Goal: Information Seeking & Learning: Understand process/instructions

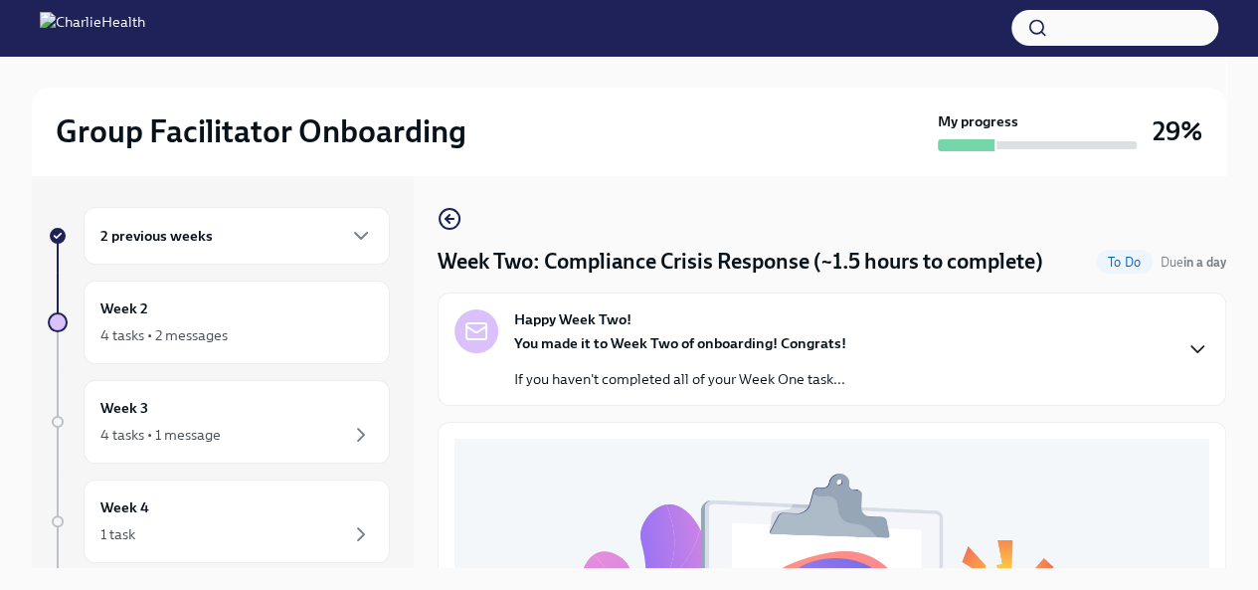
click at [1187, 351] on icon "button" at bounding box center [1197, 349] width 24 height 24
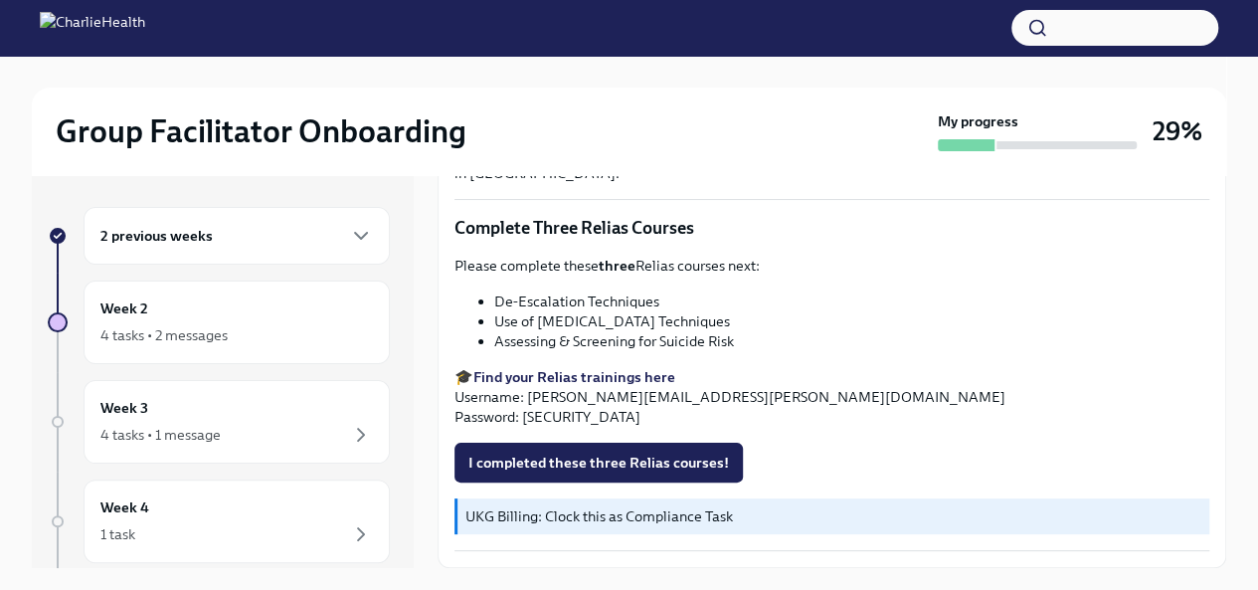
scroll to position [1387, 0]
click at [658, 464] on span "I completed these three Relias courses!" at bounding box center [598, 462] width 261 height 20
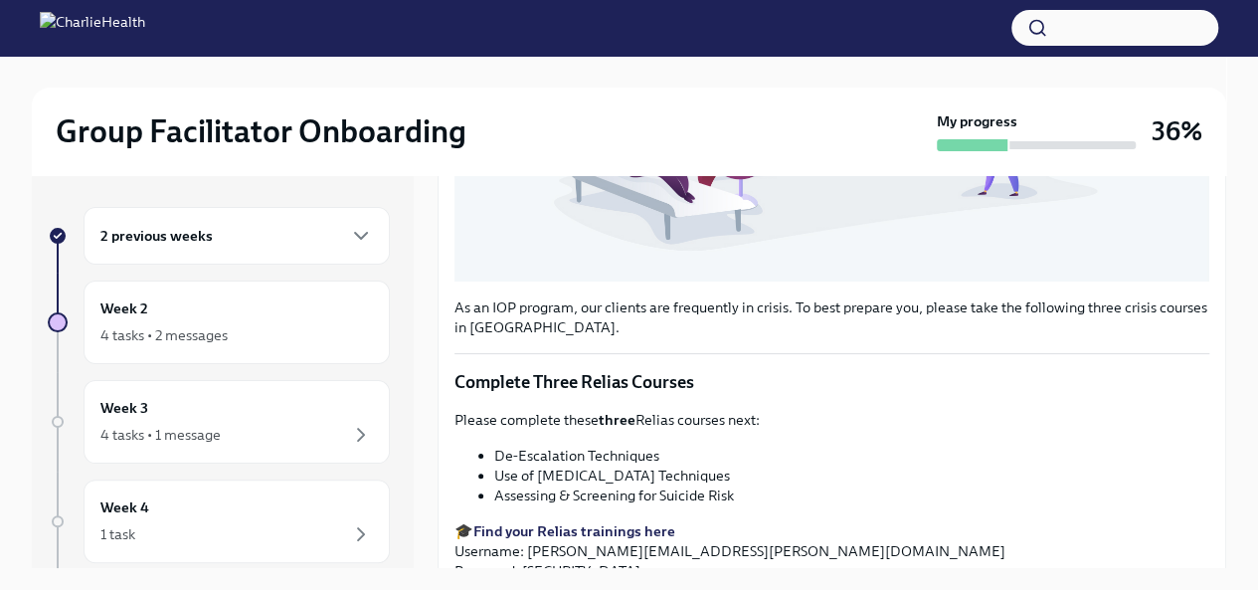
scroll to position [784, 0]
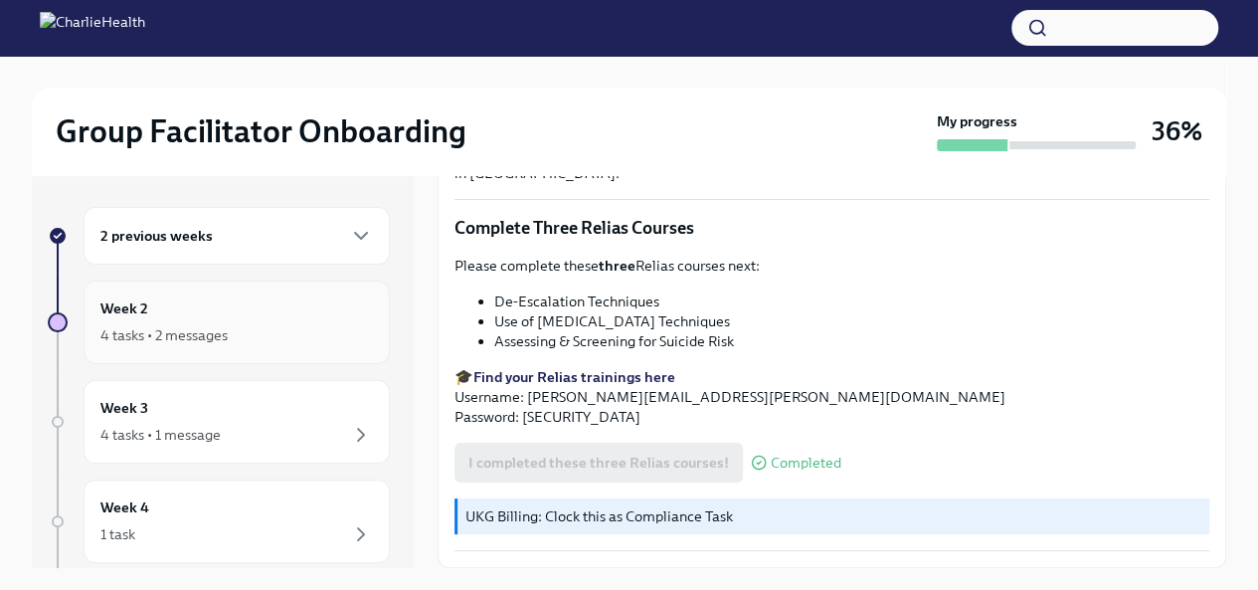
click at [228, 329] on div "4 tasks • 2 messages" at bounding box center [236, 335] width 272 height 24
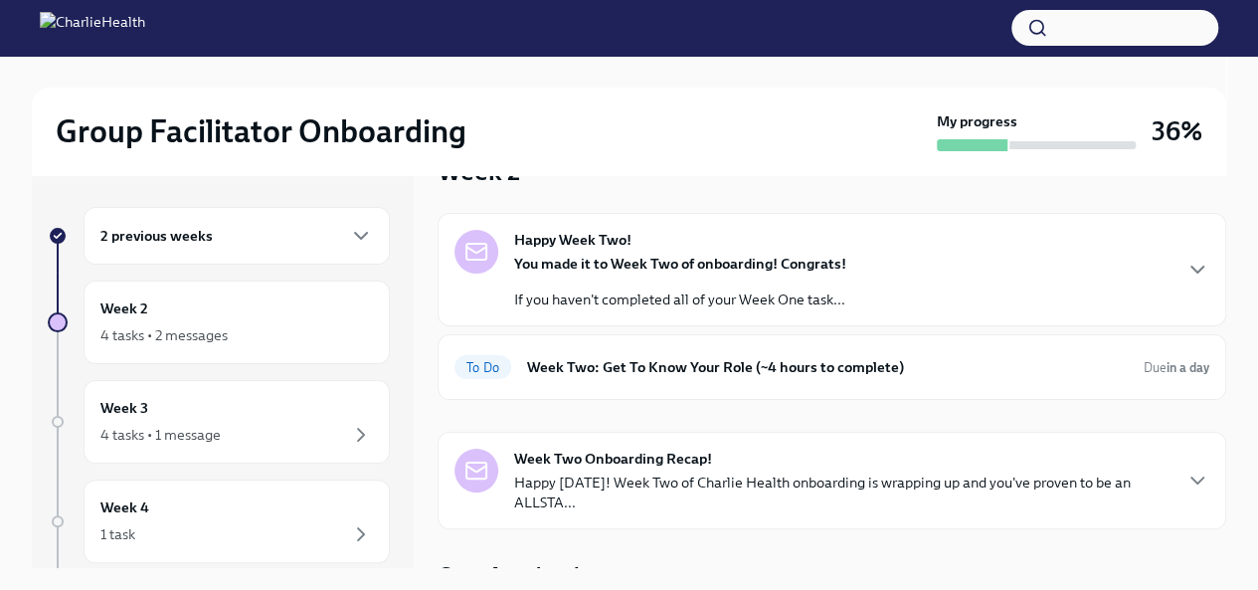
scroll to position [74, 0]
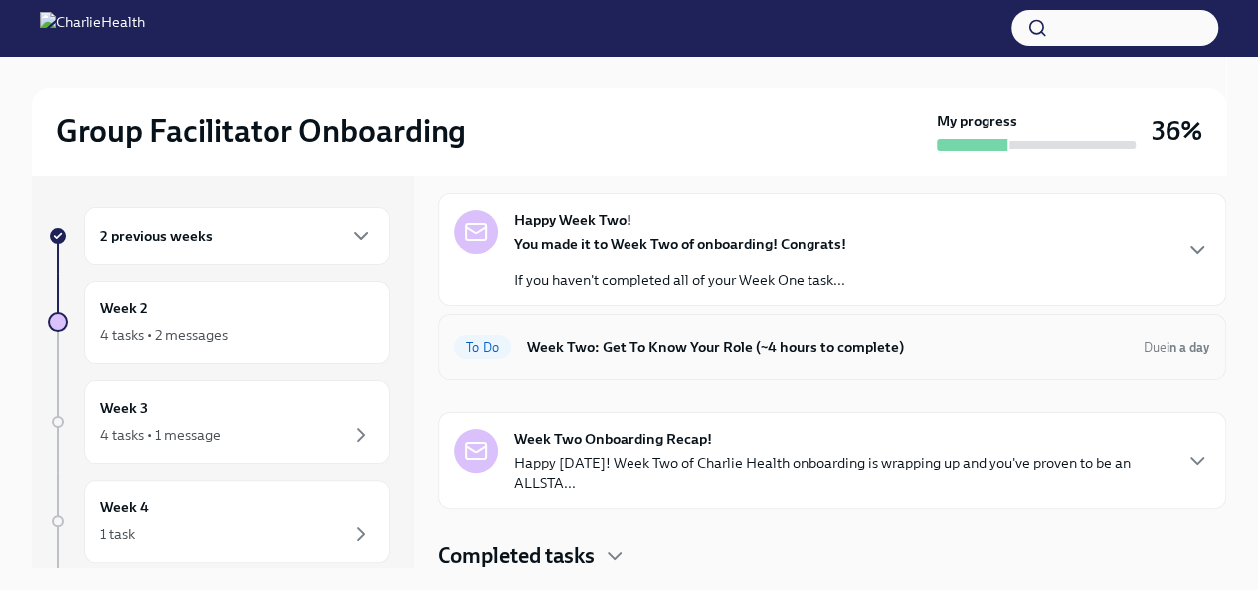
click at [791, 342] on h6 "Week Two: Get To Know Your Role (~4 hours to complete)" at bounding box center [827, 347] width 601 height 22
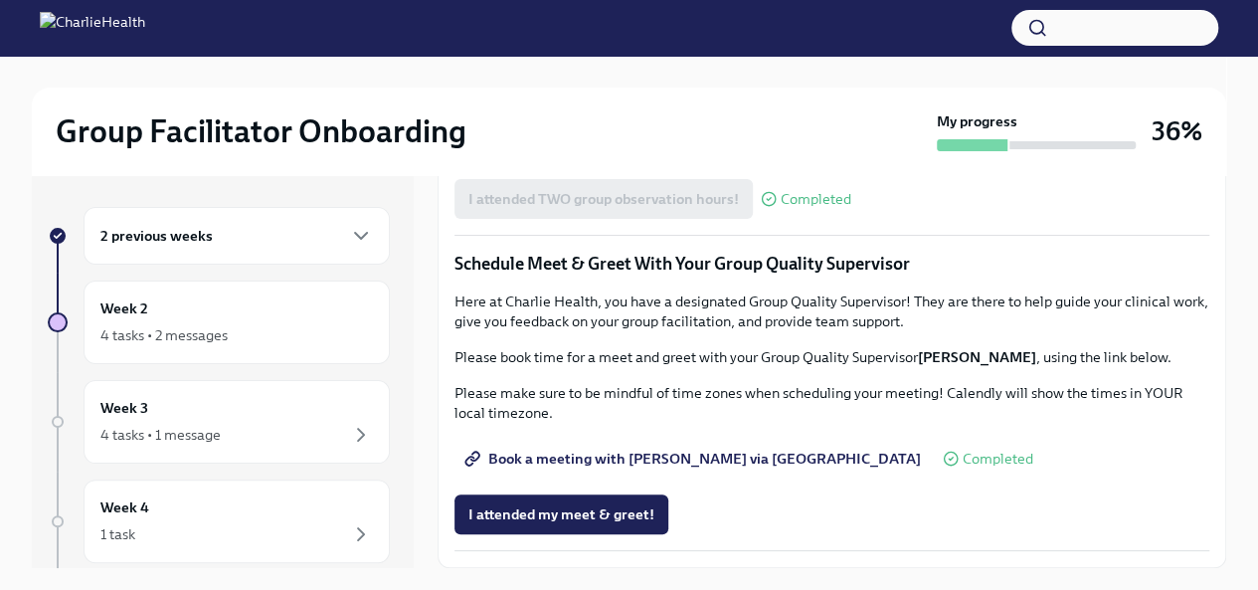
scroll to position [34, 0]
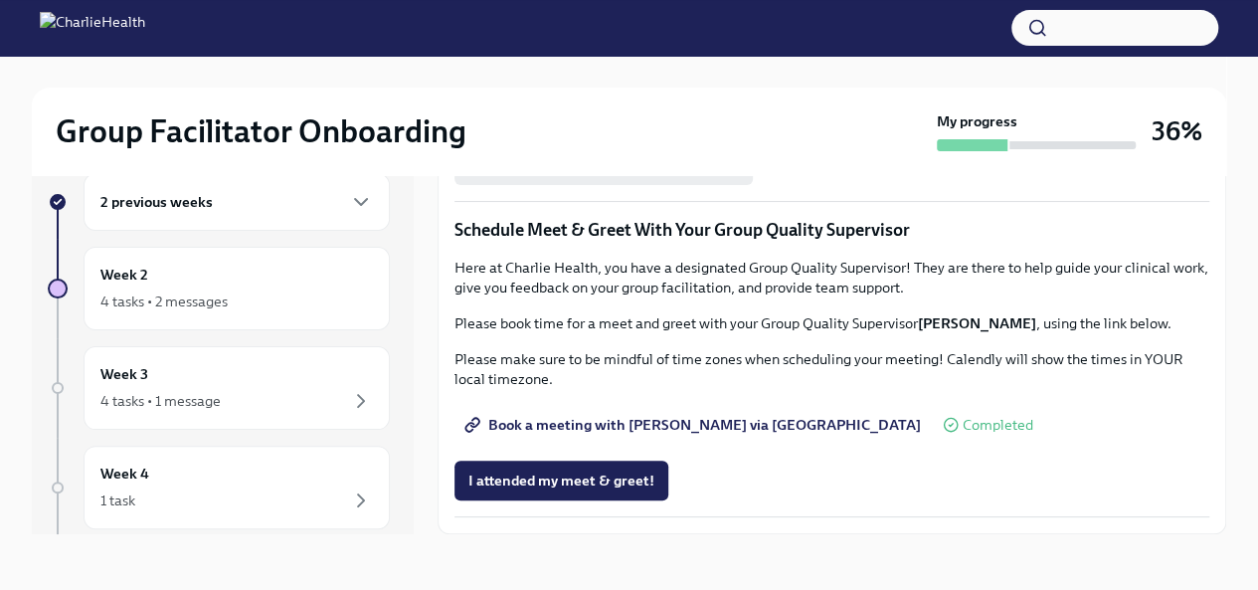
click at [1229, 494] on div "Group Facilitator Onboarding My progress 36% 2 previous weeks Week 2 4 tasks • …" at bounding box center [629, 306] width 1258 height 568
click at [163, 279] on div "Week 2 4 tasks • 2 messages" at bounding box center [236, 288] width 272 height 50
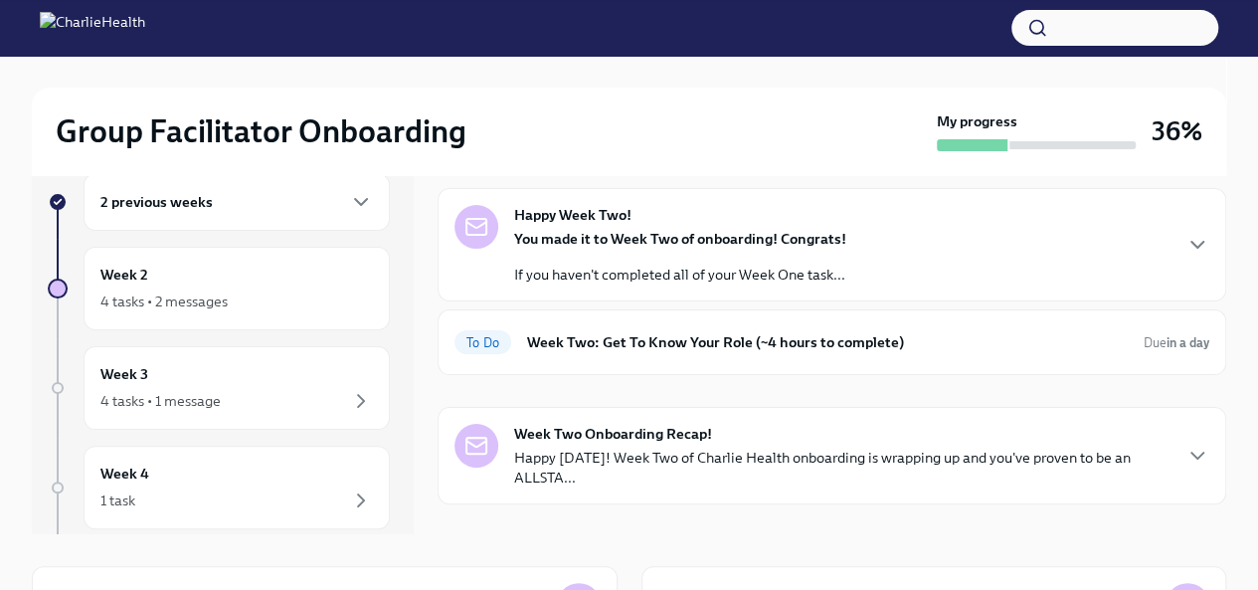
scroll to position [51, 0]
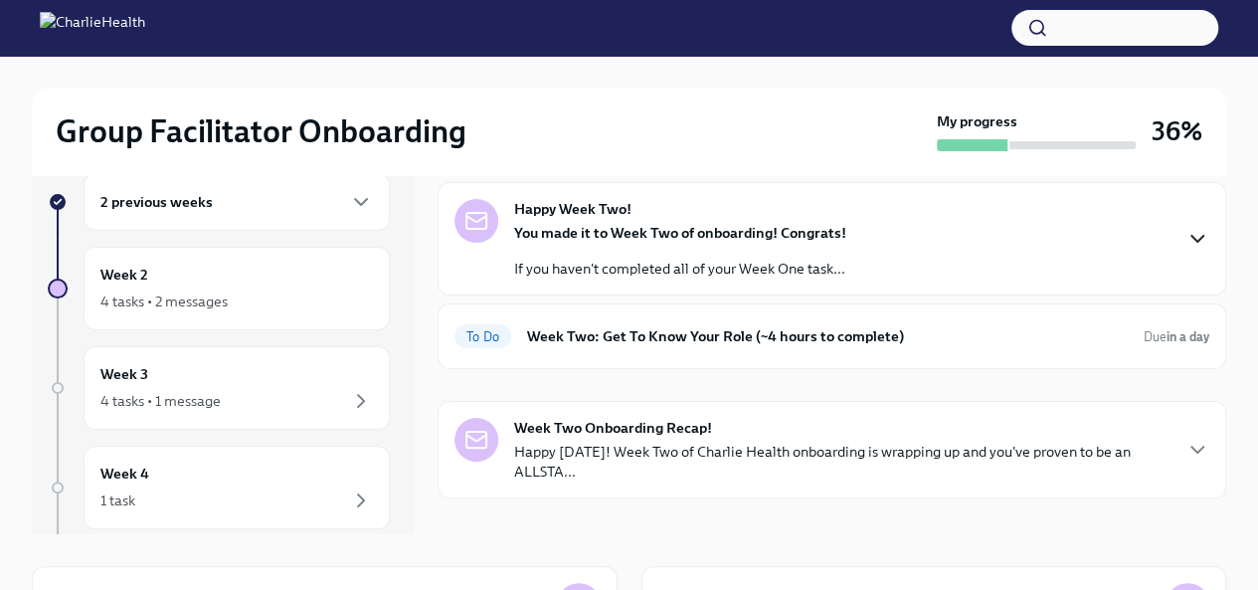
click at [1185, 238] on icon "button" at bounding box center [1197, 239] width 24 height 24
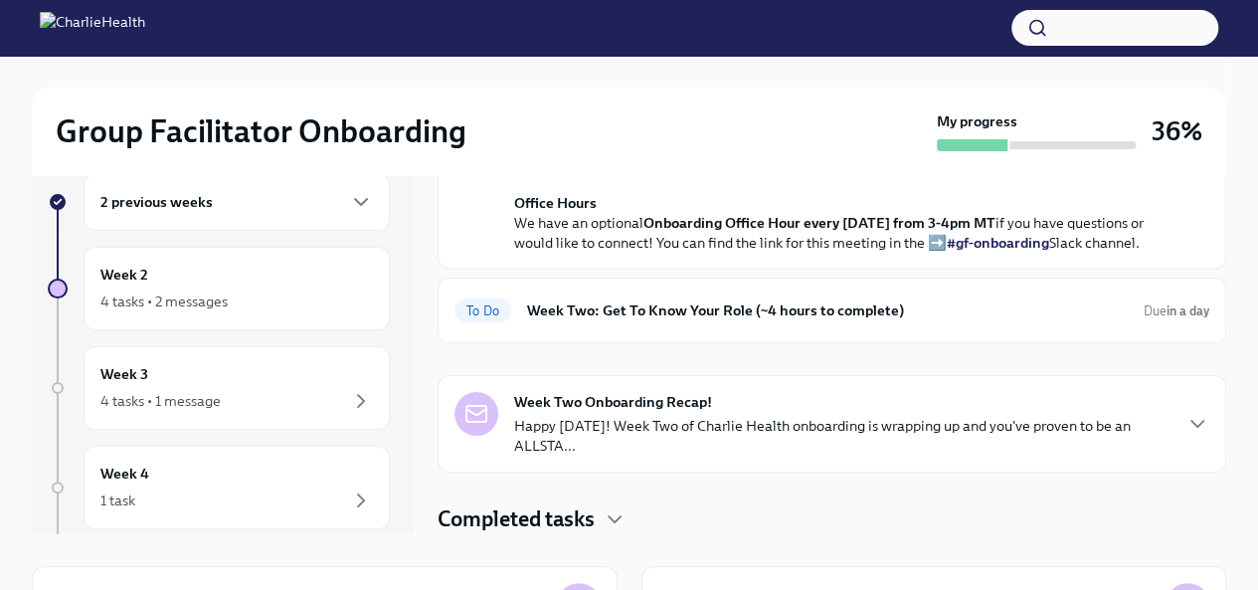
scroll to position [708, 0]
click at [685, 310] on h6 "Week Two: Get To Know Your Role (~4 hours to complete)" at bounding box center [827, 310] width 601 height 22
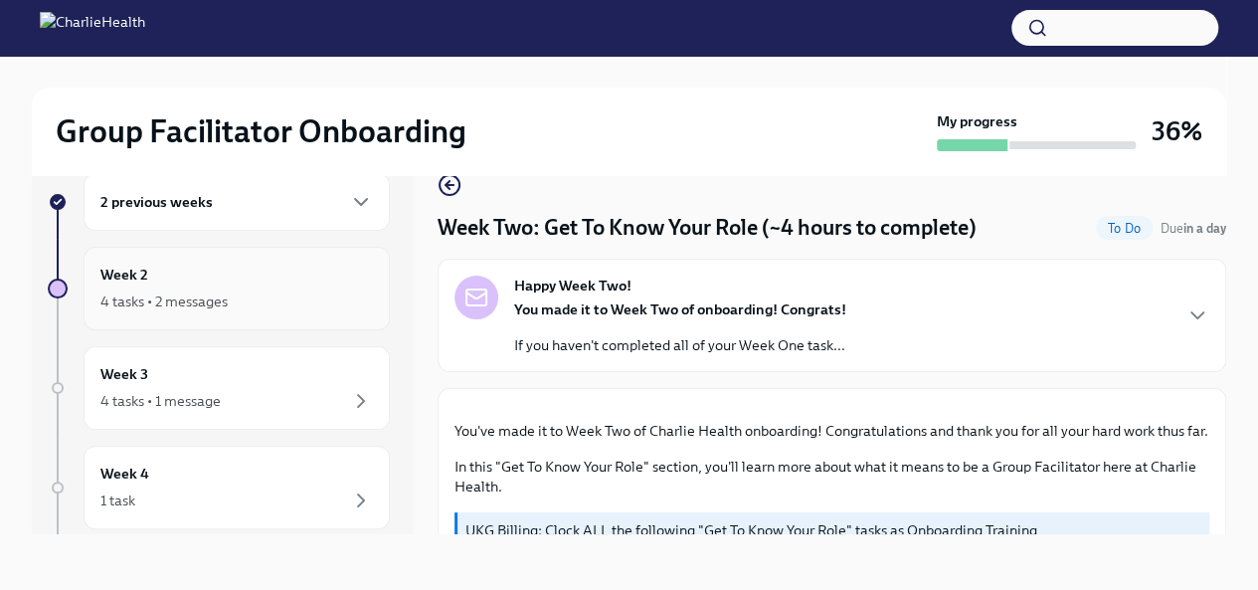
click at [217, 271] on div "Week 2 4 tasks • 2 messages" at bounding box center [236, 288] width 272 height 50
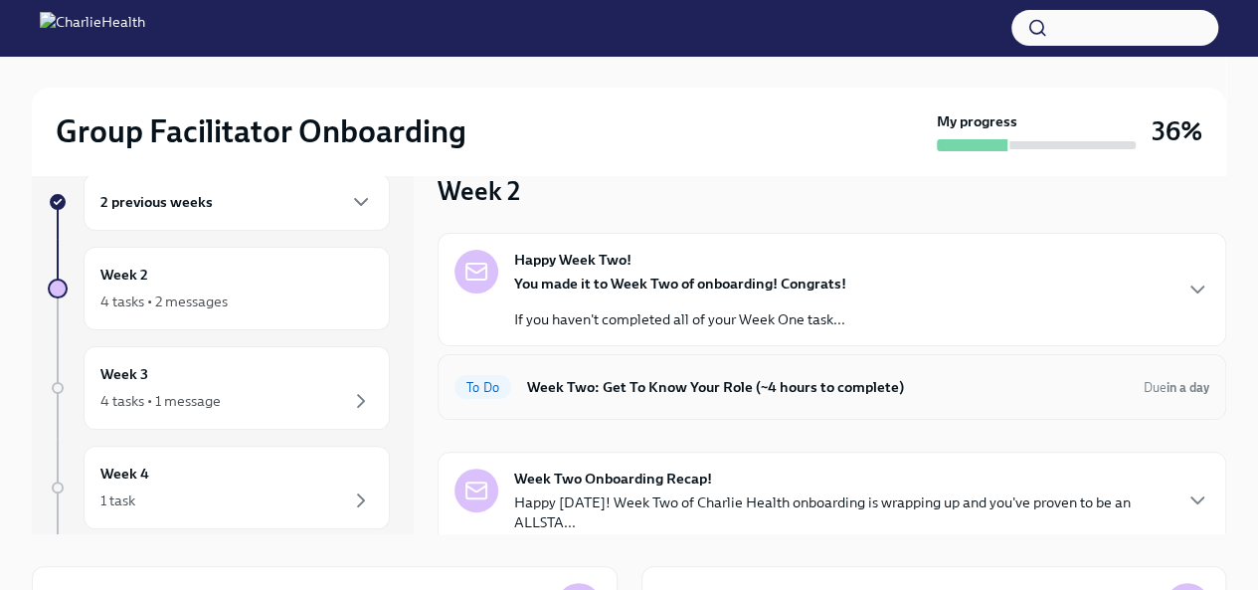
click at [950, 397] on div "To Do Week Two: Get To Know Your Role (~4 hours to complete) Due in a day" at bounding box center [831, 387] width 755 height 32
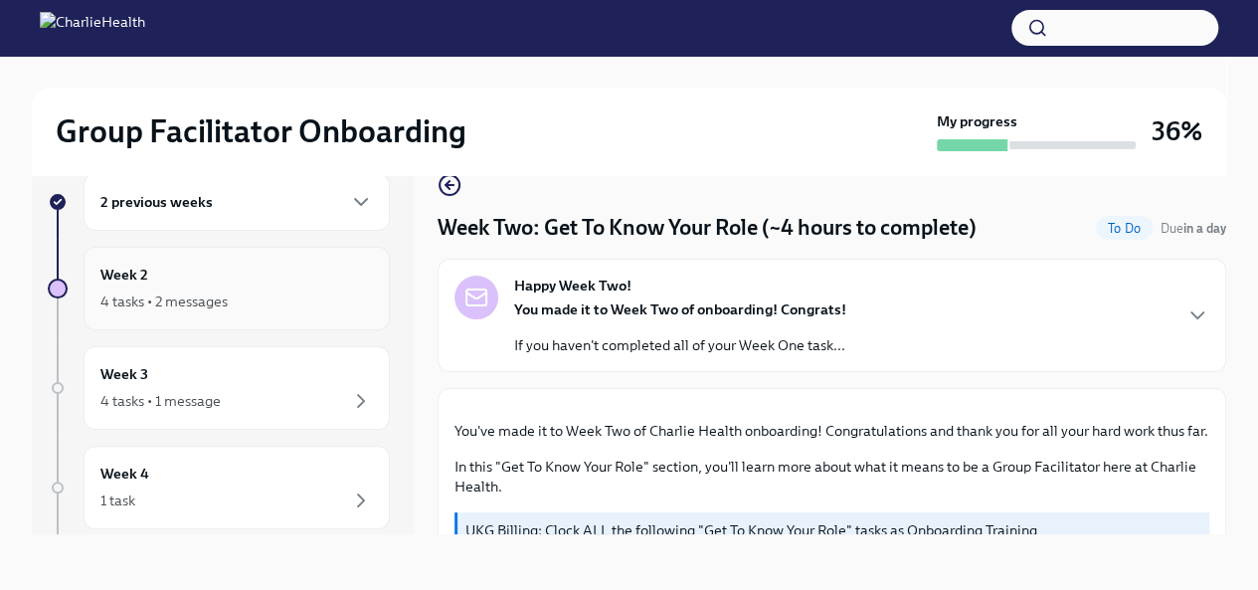
click at [303, 284] on div "Week 2 4 tasks • 2 messages" at bounding box center [236, 288] width 272 height 50
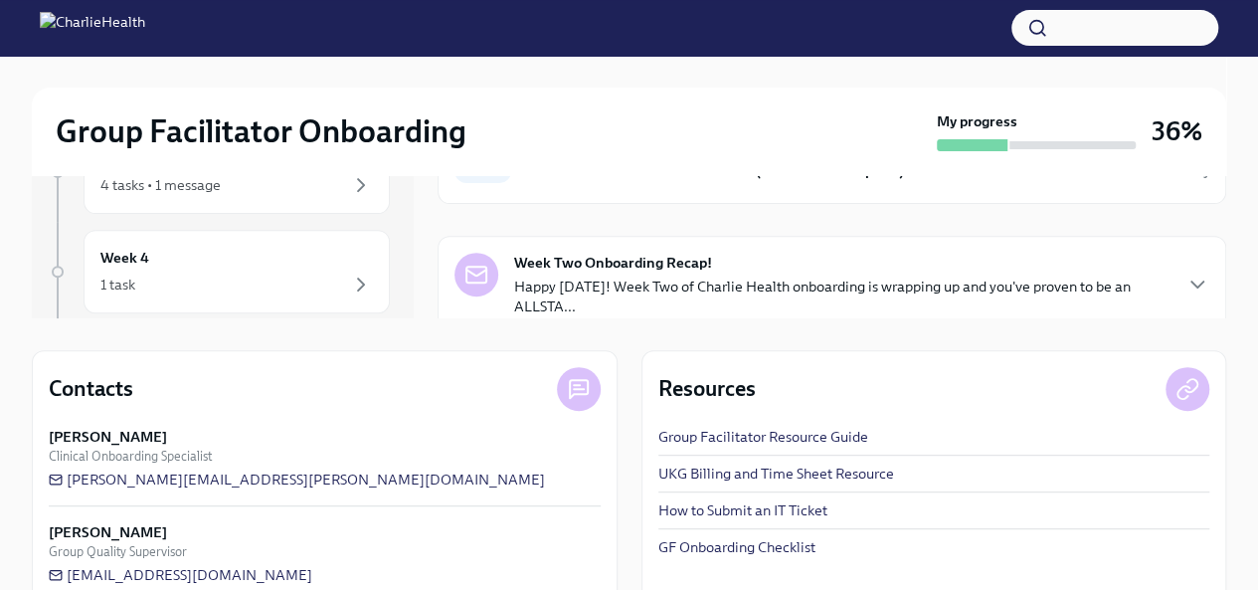
scroll to position [252, 0]
click at [748, 545] on link "GF Onboarding Checklist" at bounding box center [736, 545] width 157 height 20
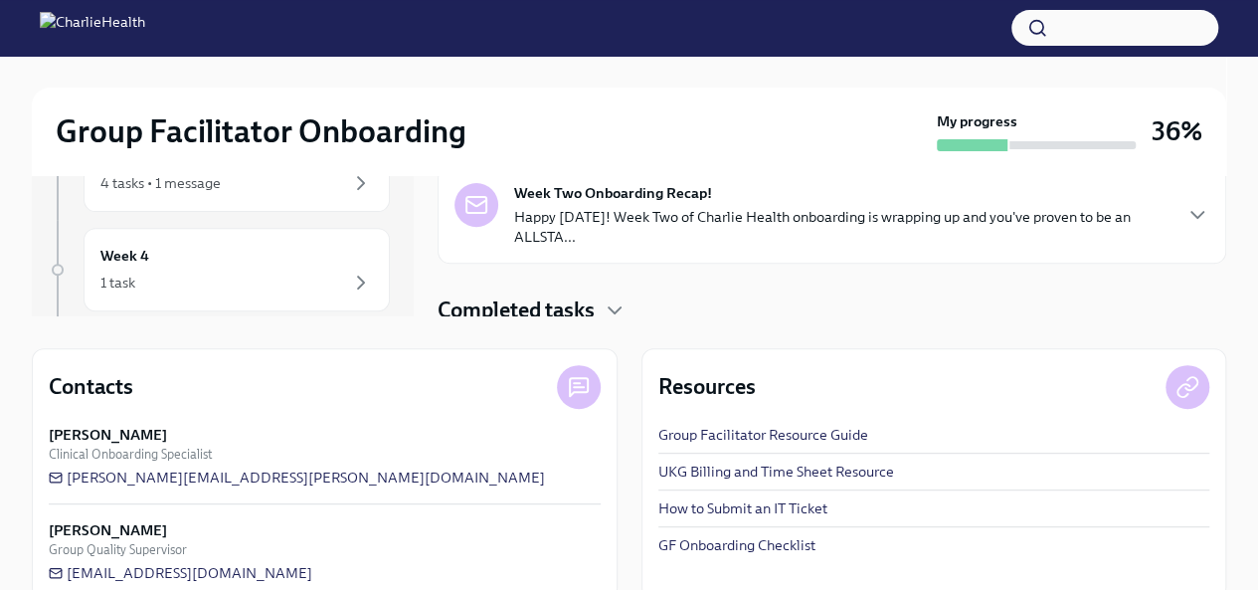
scroll to position [74, 0]
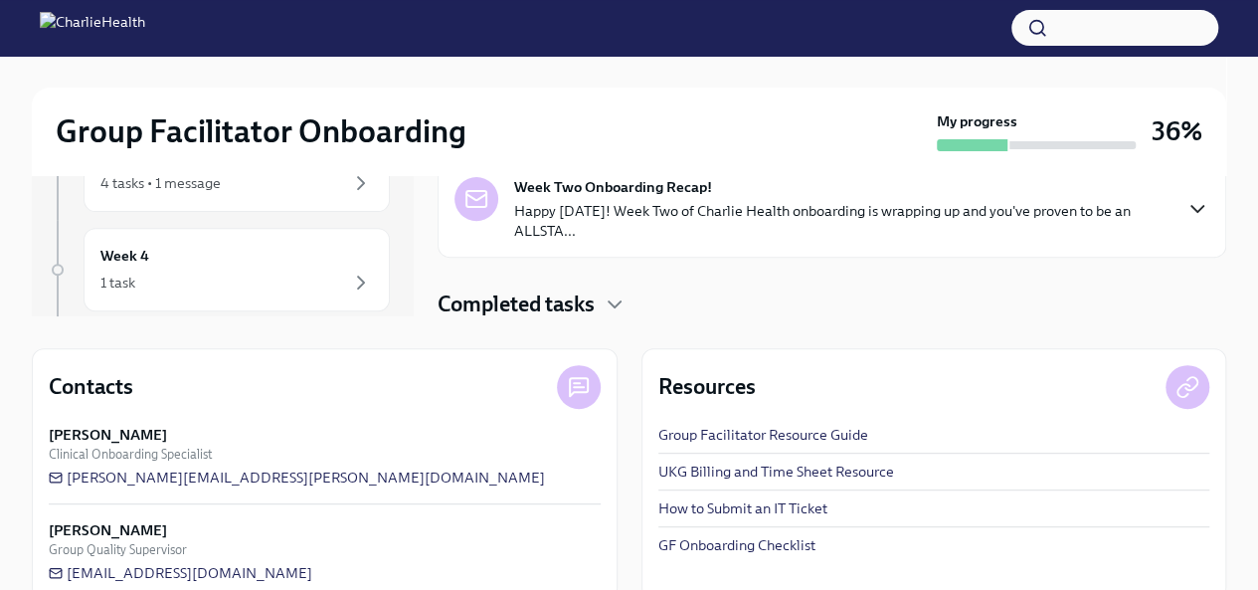
click at [1185, 205] on icon "button" at bounding box center [1197, 209] width 24 height 24
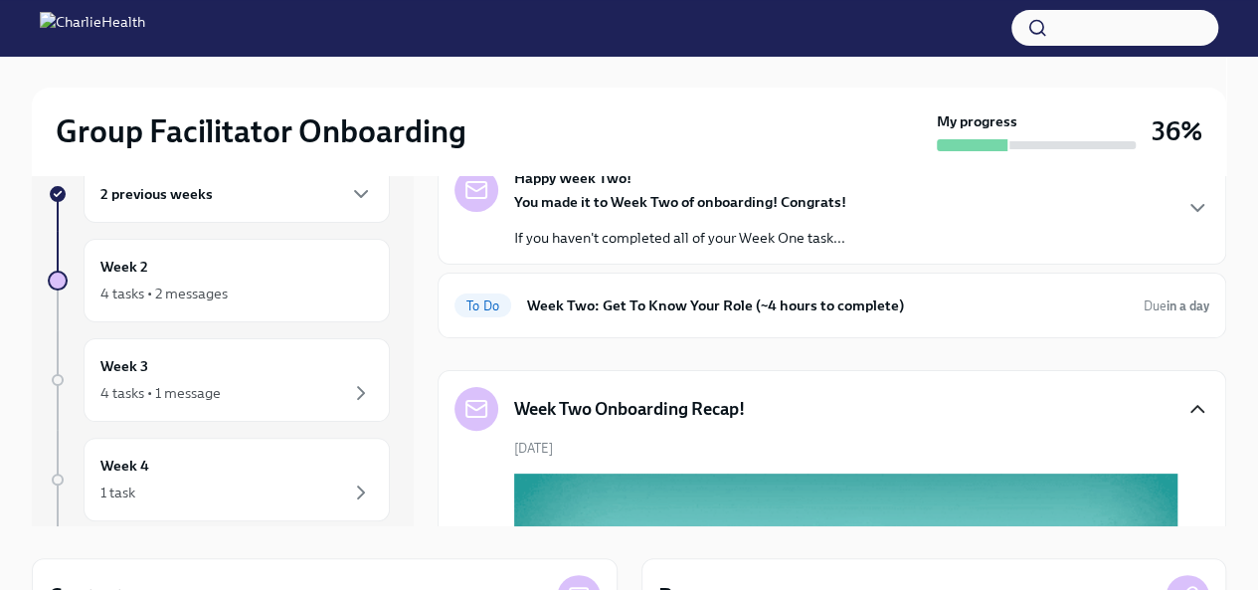
scroll to position [35, 0]
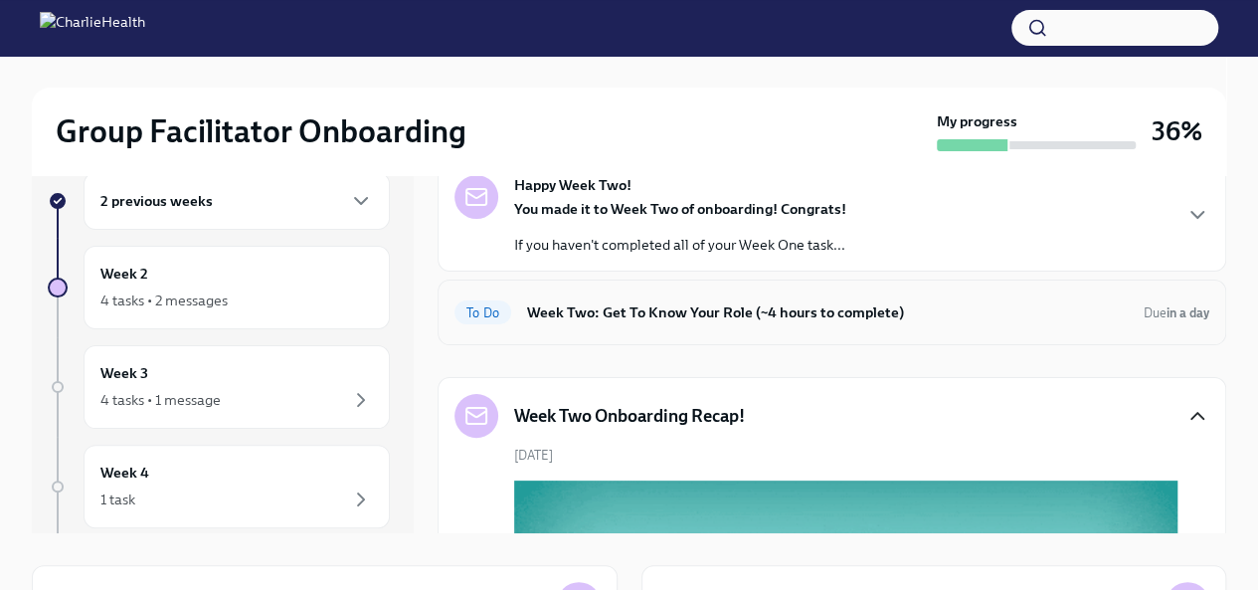
click at [1070, 308] on h6 "Week Two: Get To Know Your Role (~4 hours to complete)" at bounding box center [827, 312] width 601 height 22
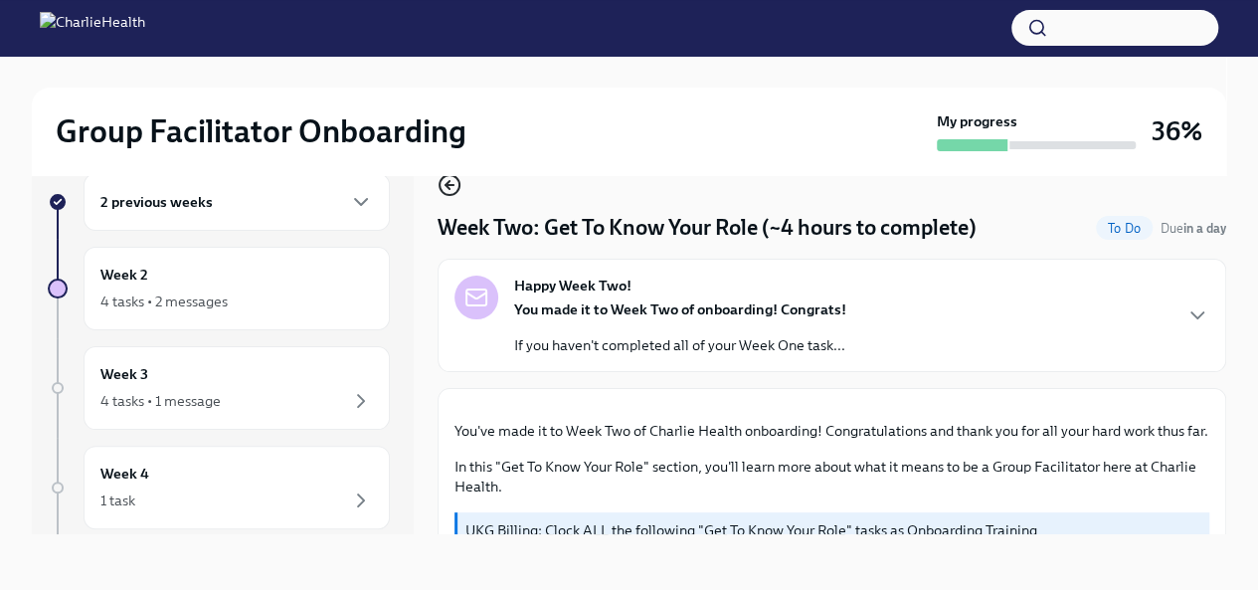
click at [445, 182] on icon "button" at bounding box center [450, 185] width 24 height 24
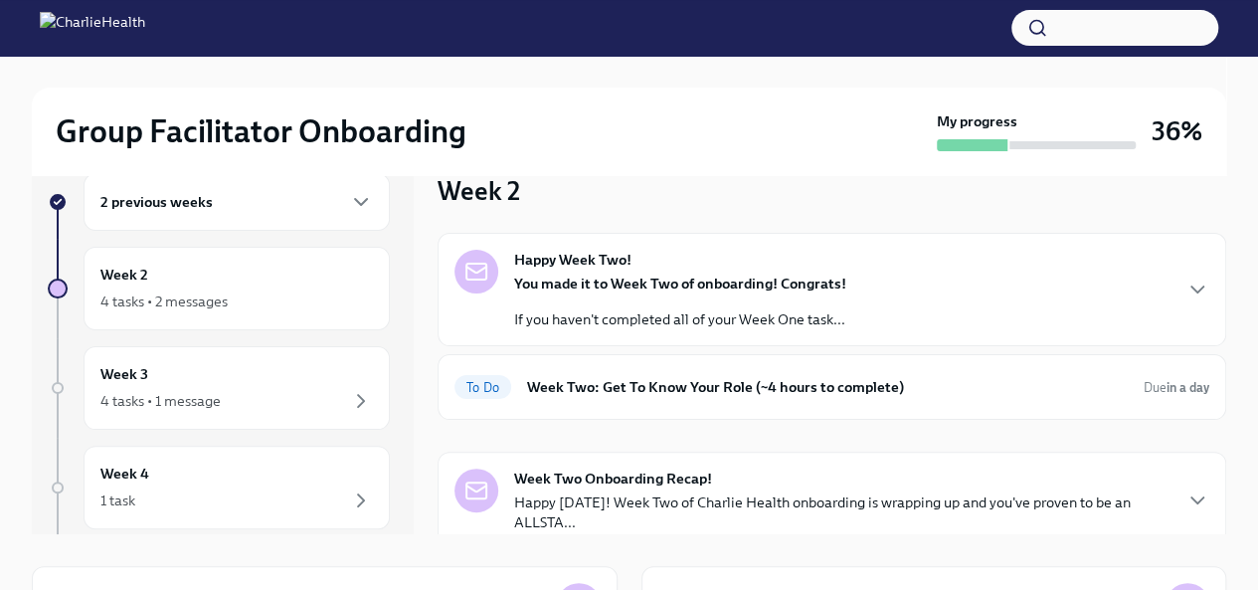
click at [816, 501] on p "Happy Friday! Week Two of Charlie Health onboarding is wrapping up and you've p…" at bounding box center [841, 512] width 655 height 40
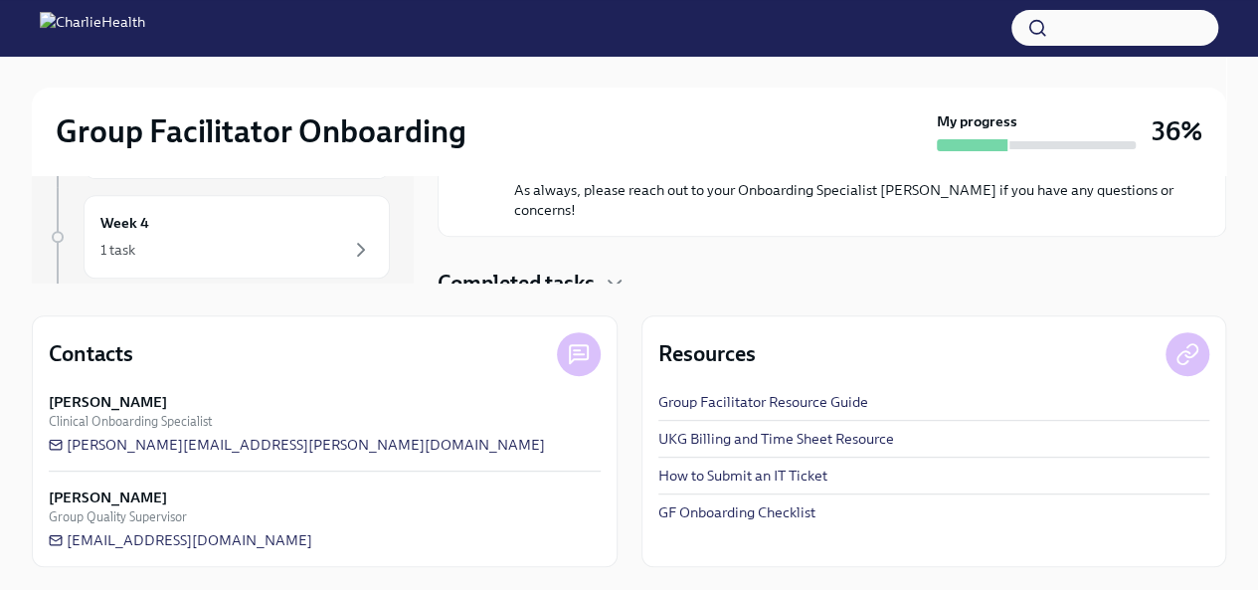
scroll to position [959, 0]
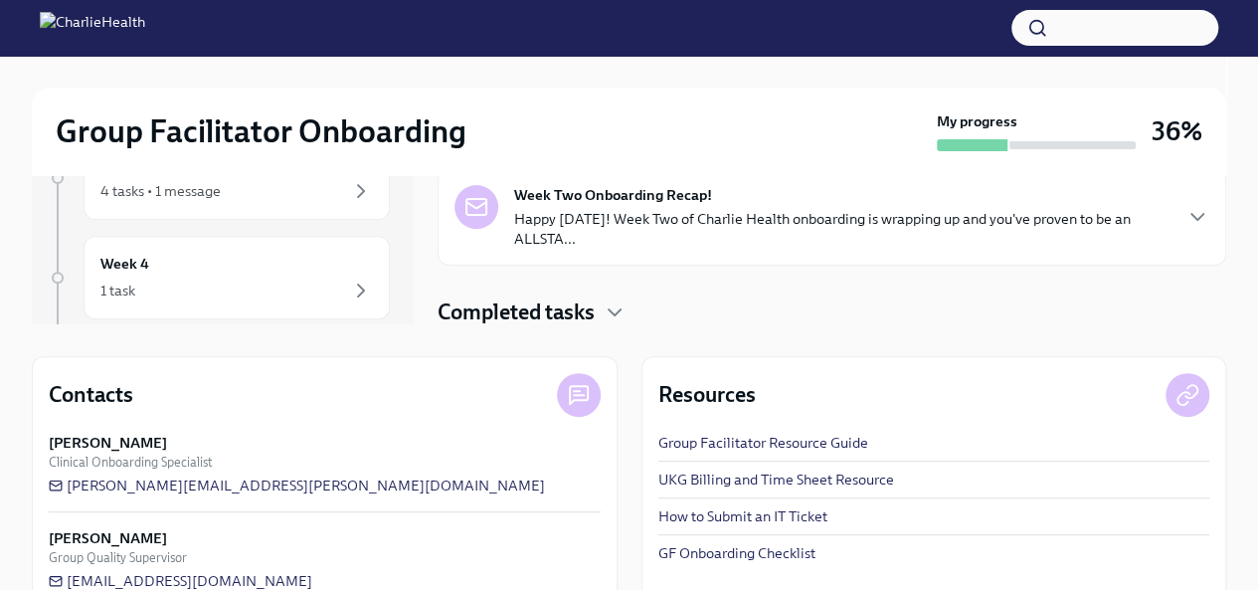
scroll to position [284, 0]
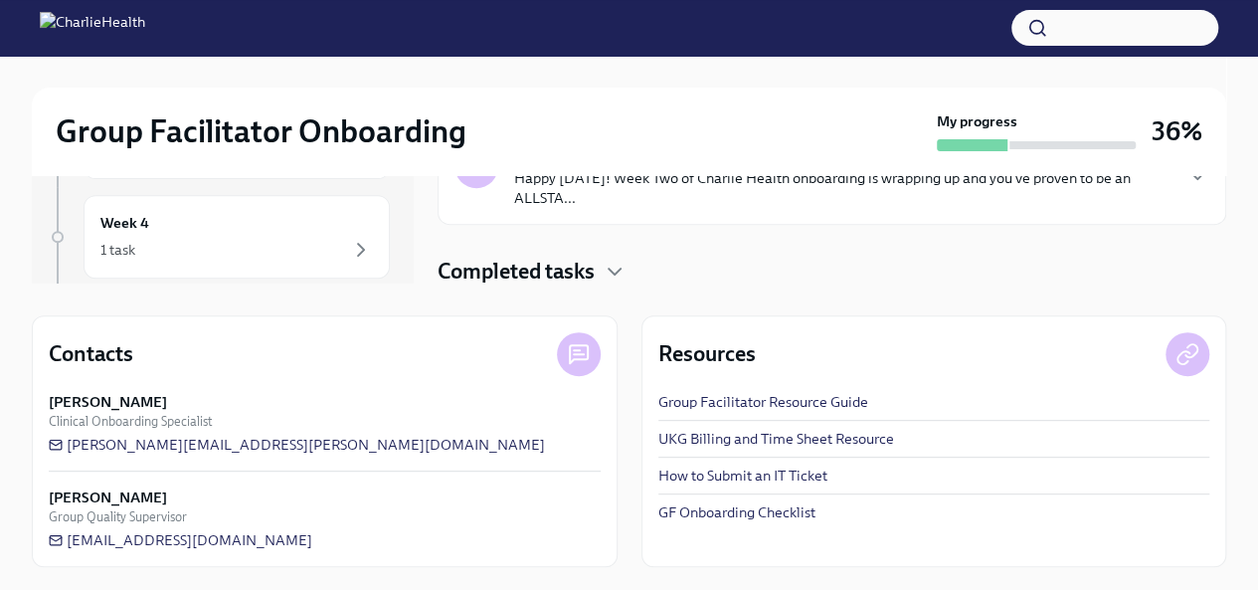
click at [726, 505] on link "GF Onboarding Checklist" at bounding box center [736, 512] width 157 height 20
click at [853, 436] on link "UKG Billing and Time Sheet Resource" at bounding box center [776, 439] width 236 height 20
